Goal: Task Accomplishment & Management: Complete application form

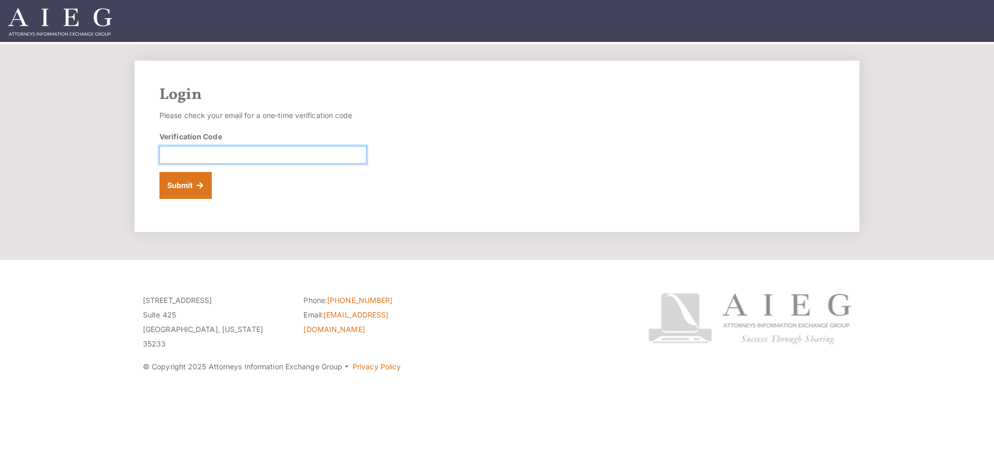
click at [234, 155] on input "Verification Code" at bounding box center [262, 155] width 207 height 18
paste input "912002"
type input "912002"
click at [189, 186] on button "Submit" at bounding box center [185, 185] width 52 height 27
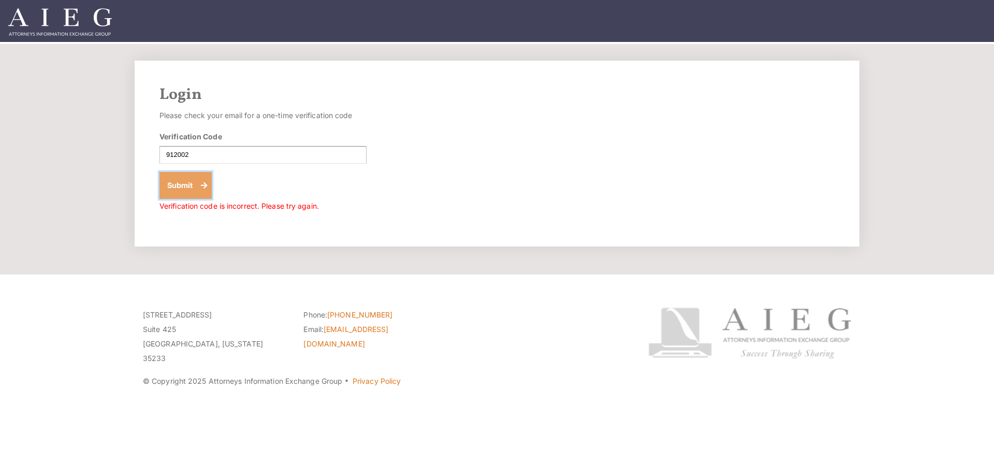
click at [193, 189] on button "Submit" at bounding box center [185, 185] width 52 height 27
drag, startPoint x: 178, startPoint y: 179, endPoint x: 186, endPoint y: 169, distance: 13.2
click at [178, 177] on button "Submit" at bounding box center [185, 185] width 52 height 27
click at [211, 155] on input "912002" at bounding box center [262, 155] width 207 height 18
type input "9912002"
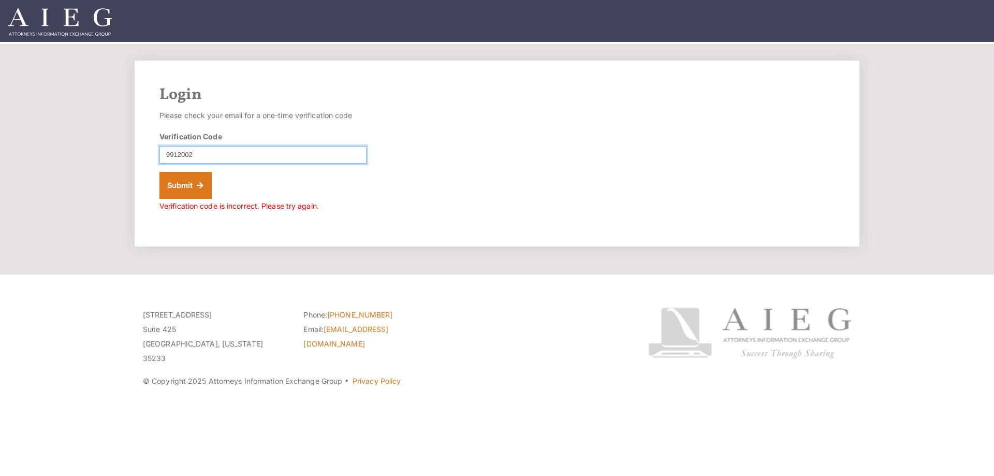
click at [159, 172] on button "Submit" at bounding box center [185, 185] width 52 height 27
click at [192, 146] on div "Verification Code 9912002" at bounding box center [262, 147] width 207 height 33
click at [197, 152] on input "9912002" at bounding box center [262, 155] width 207 height 18
type input "9"
type input "912002"
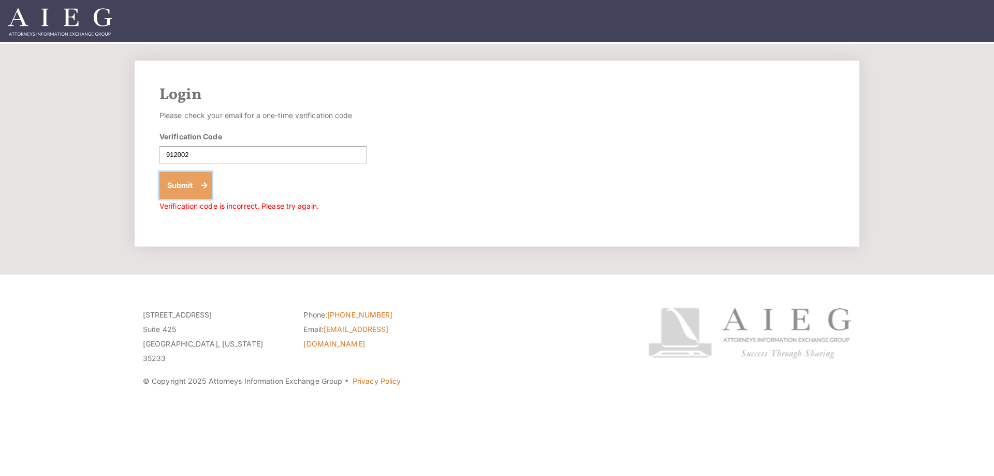
click at [184, 190] on button "Submit" at bounding box center [185, 185] width 52 height 27
